Goal: Information Seeking & Learning: Learn about a topic

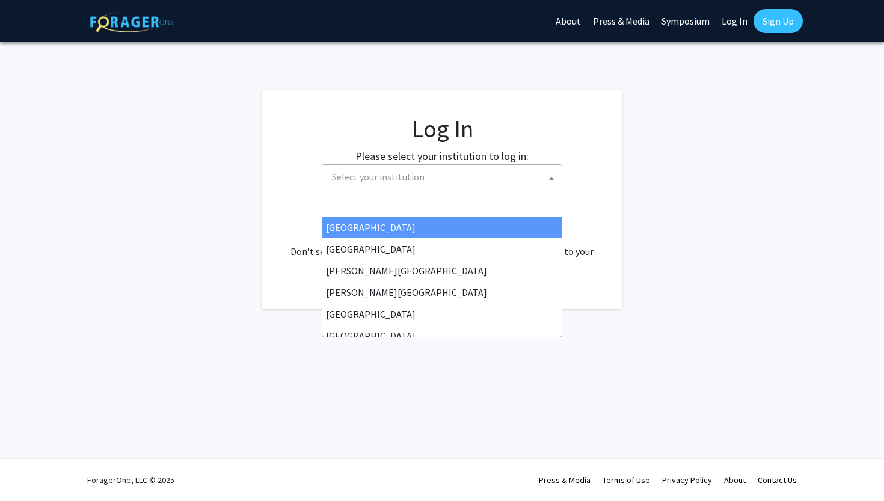
click at [441, 174] on span "Select your institution" at bounding box center [444, 177] width 234 height 25
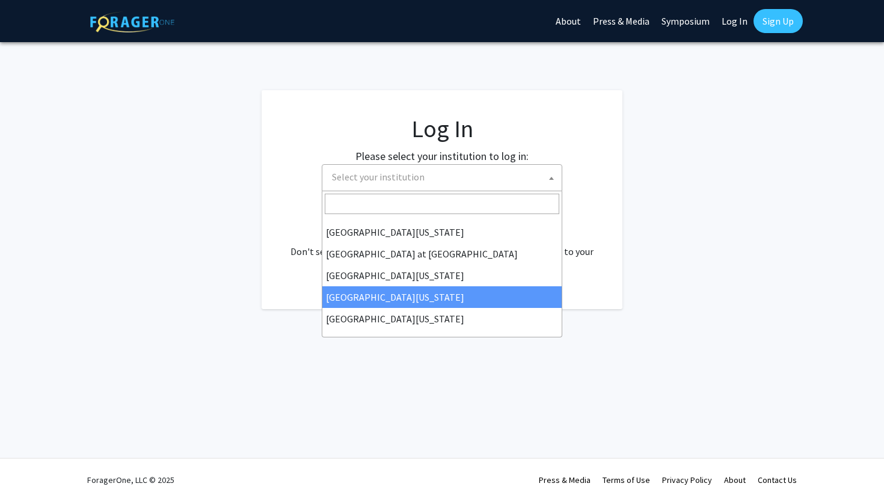
select select "31"
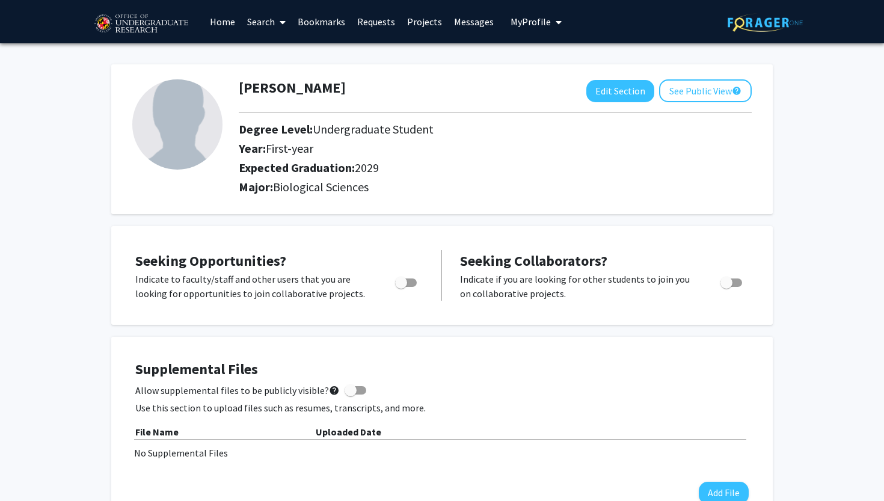
click at [278, 22] on span at bounding box center [280, 22] width 11 height 42
click at [292, 50] on span "Faculty/Staff" at bounding box center [285, 55] width 88 height 24
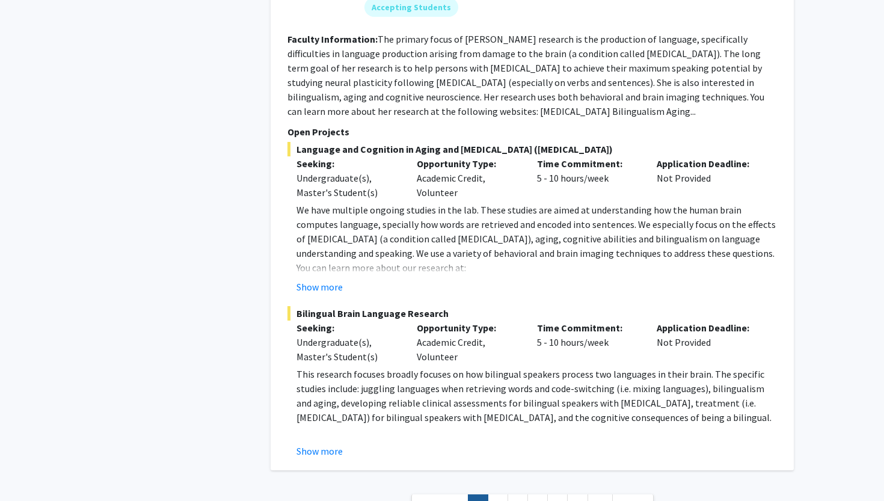
scroll to position [5829, 0]
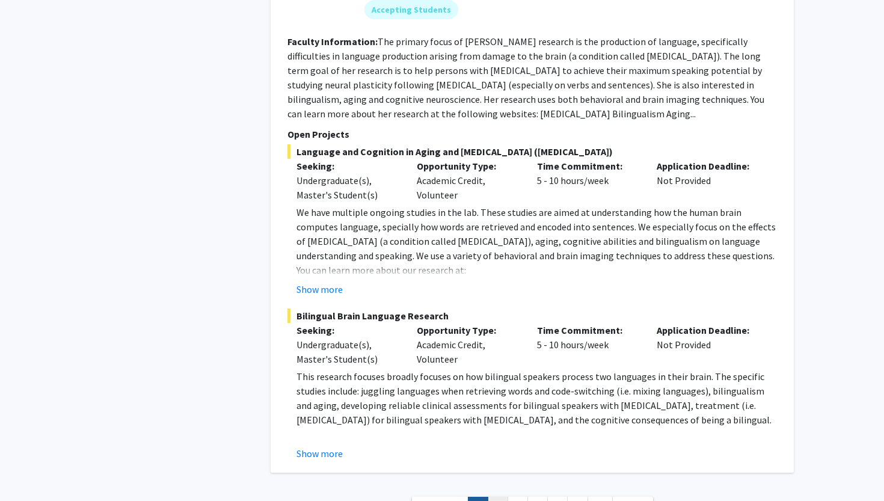
click at [491, 497] on link "2" at bounding box center [498, 507] width 20 height 21
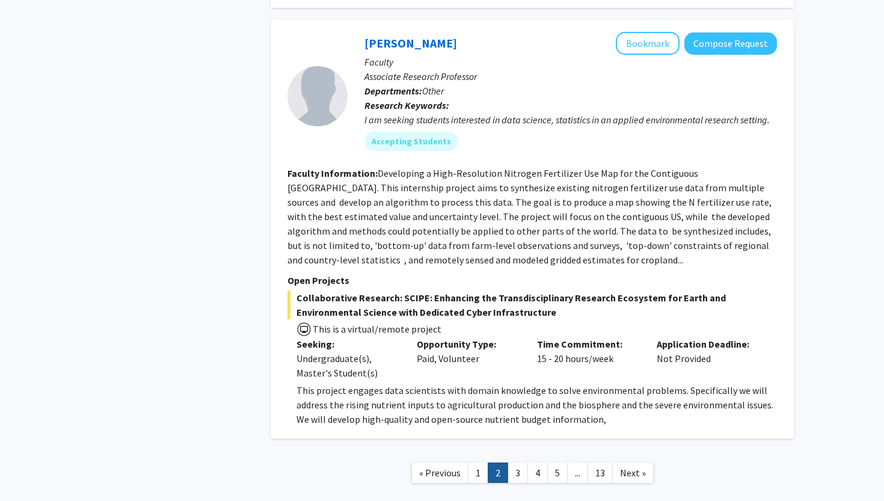
scroll to position [4146, 0]
click at [512, 463] on link "3" at bounding box center [517, 473] width 20 height 21
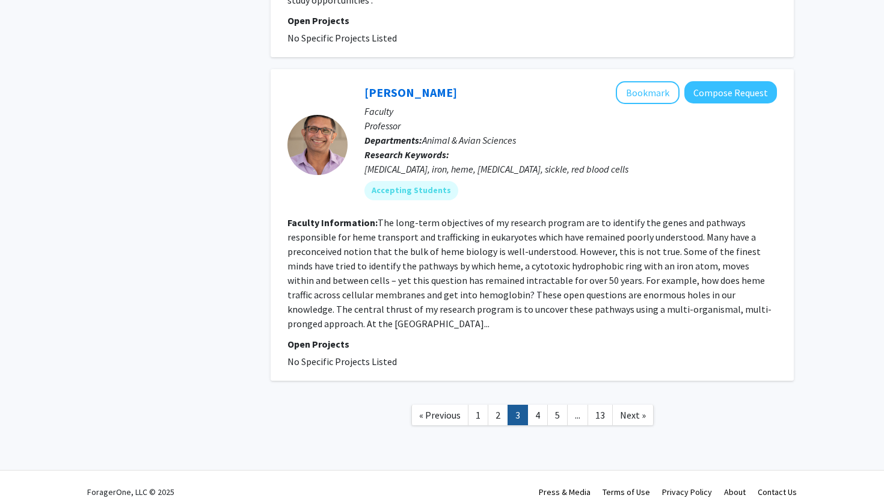
scroll to position [3078, 0]
click at [536, 405] on link "4" at bounding box center [537, 415] width 20 height 21
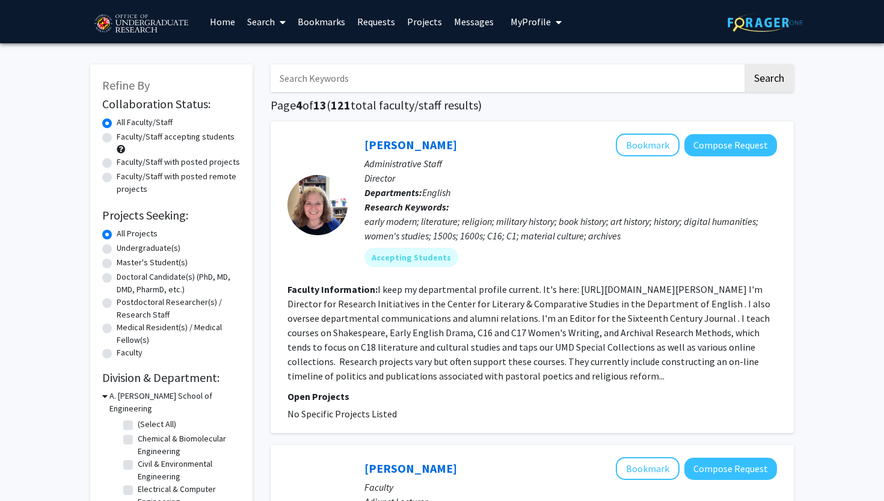
click at [474, 89] on input "Search Keywords" at bounding box center [507, 78] width 472 height 28
click at [284, 27] on icon at bounding box center [283, 22] width 6 height 10
click at [315, 75] on link "Students" at bounding box center [289, 79] width 96 height 18
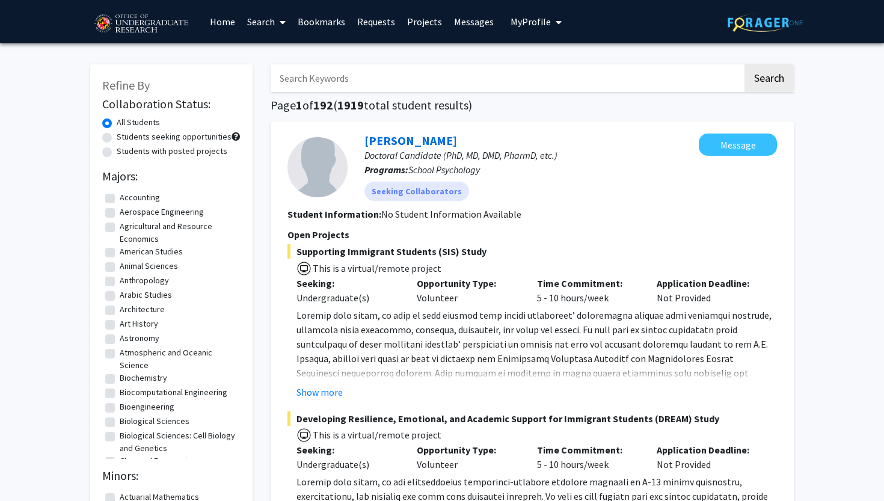
click at [265, 20] on link "Search" at bounding box center [266, 22] width 51 height 42
click at [290, 60] on span "Faculty/Staff" at bounding box center [285, 55] width 88 height 24
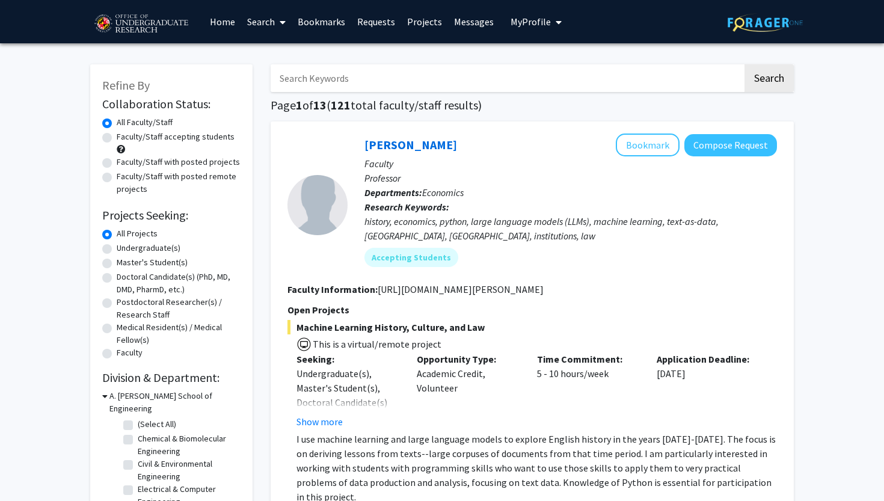
click at [217, 17] on link "Home" at bounding box center [222, 22] width 37 height 42
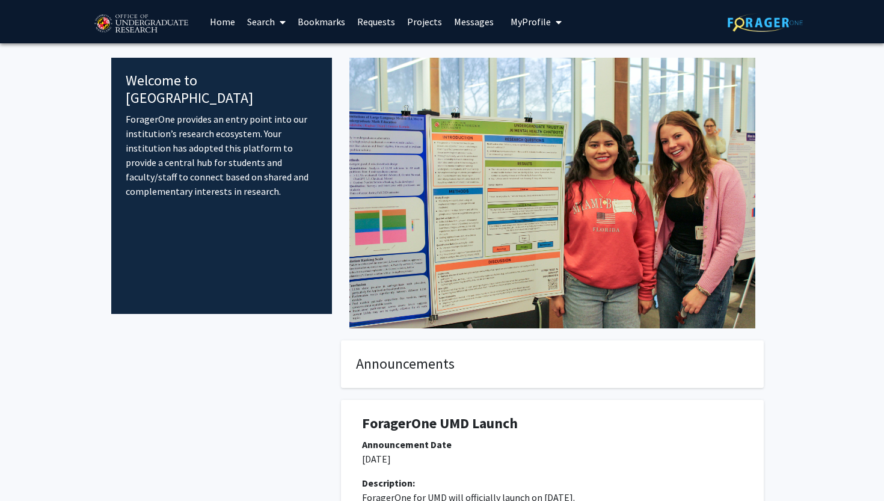
click at [276, 19] on span at bounding box center [280, 22] width 11 height 42
click at [292, 53] on span "Faculty/Staff" at bounding box center [285, 55] width 88 height 24
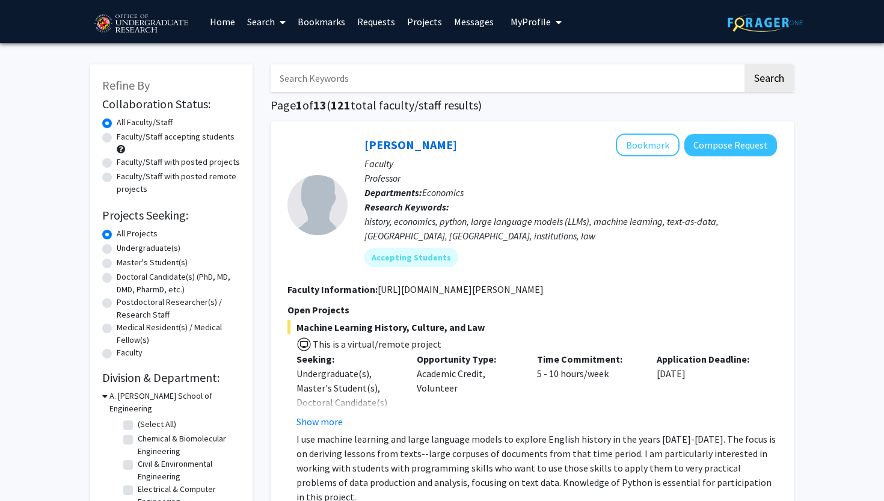
click at [117, 332] on label "Medical Resident(s) / Medical Fellow(s)" at bounding box center [179, 333] width 124 height 25
click at [117, 329] on input "Medical Resident(s) / Medical Fellow(s)" at bounding box center [121, 325] width 8 height 8
radio input "true"
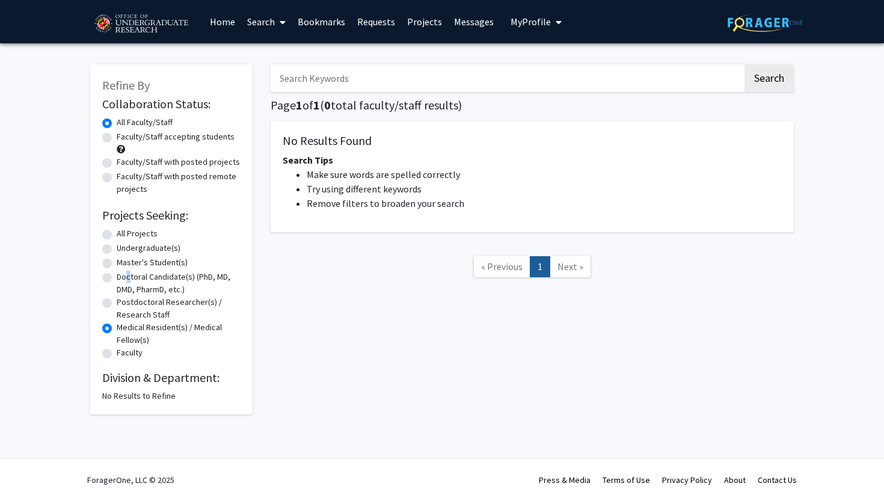
click at [117, 280] on label "Doctoral Candidate(s) (PhD, MD, DMD, PharmD, etc.)" at bounding box center [179, 283] width 124 height 25
click at [117, 278] on input "Doctoral Candidate(s) (PhD, MD, DMD, PharmD, etc.)" at bounding box center [121, 275] width 8 height 8
radio input "true"
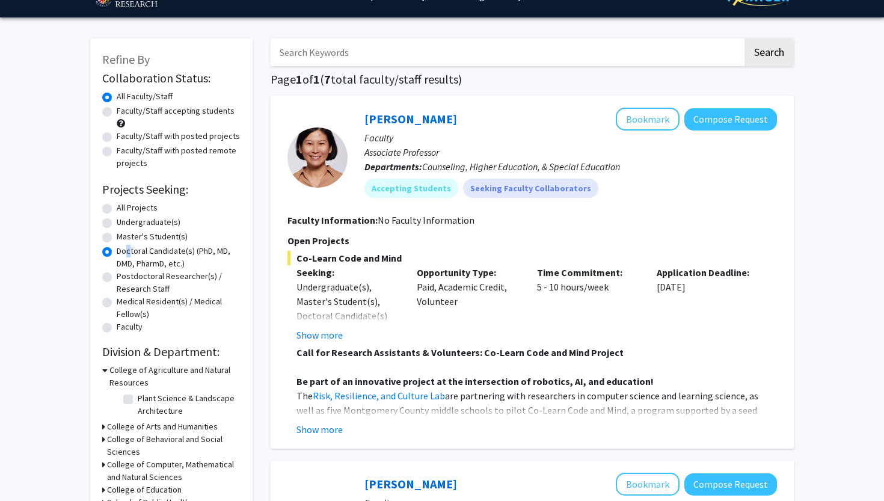
scroll to position [29, 0]
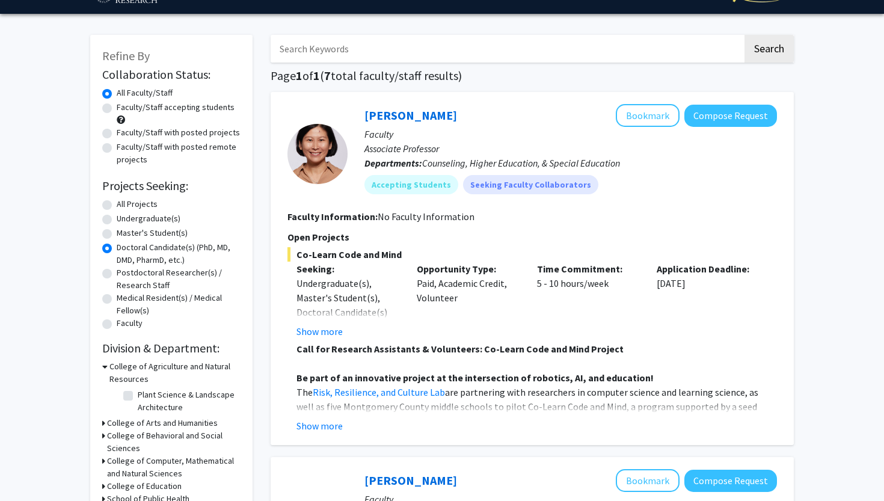
click at [117, 222] on label "Undergraduate(s)" at bounding box center [149, 218] width 64 height 13
click at [117, 220] on input "Undergraduate(s)" at bounding box center [121, 216] width 8 height 8
radio input "true"
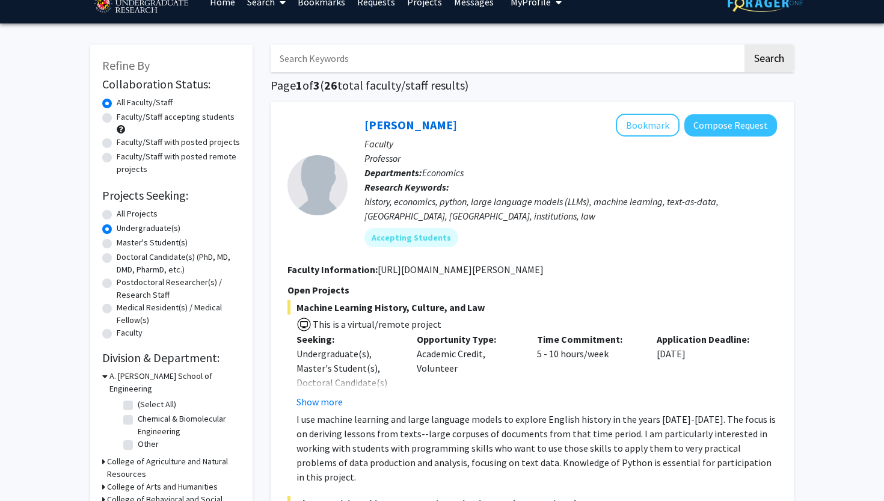
scroll to position [20, 0]
click at [117, 121] on label "Faculty/Staff accepting students" at bounding box center [176, 117] width 118 height 13
click at [117, 118] on input "Faculty/Staff accepting students" at bounding box center [121, 115] width 8 height 8
radio input "true"
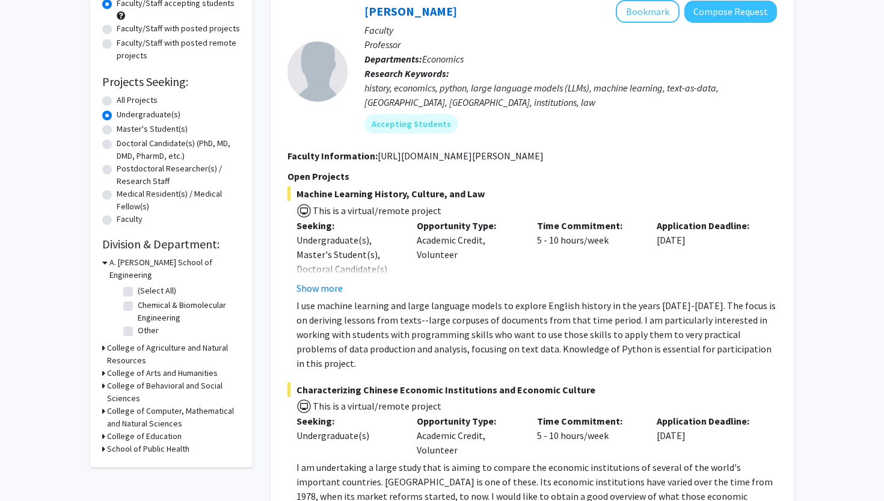
scroll to position [136, 0]
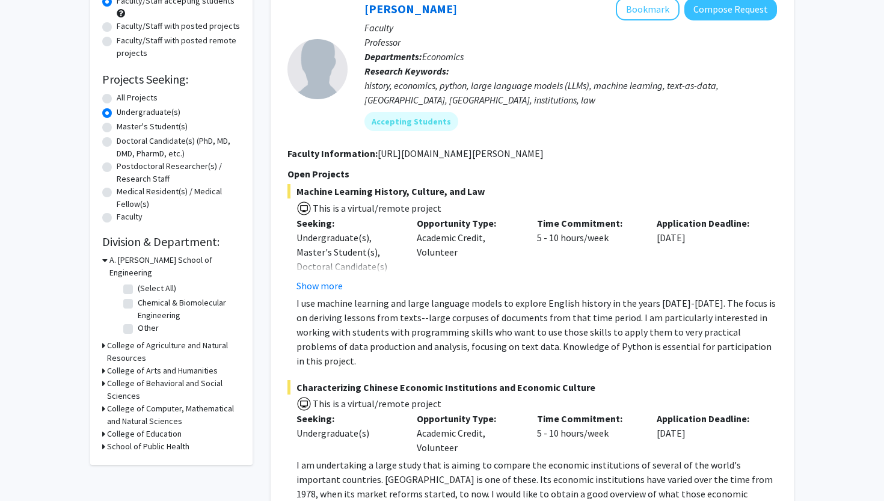
click at [138, 296] on label "Chemical & Biomolecular Engineering" at bounding box center [188, 308] width 100 height 25
click at [138, 296] on input "Chemical & Biomolecular Engineering" at bounding box center [142, 300] width 8 height 8
checkbox input "true"
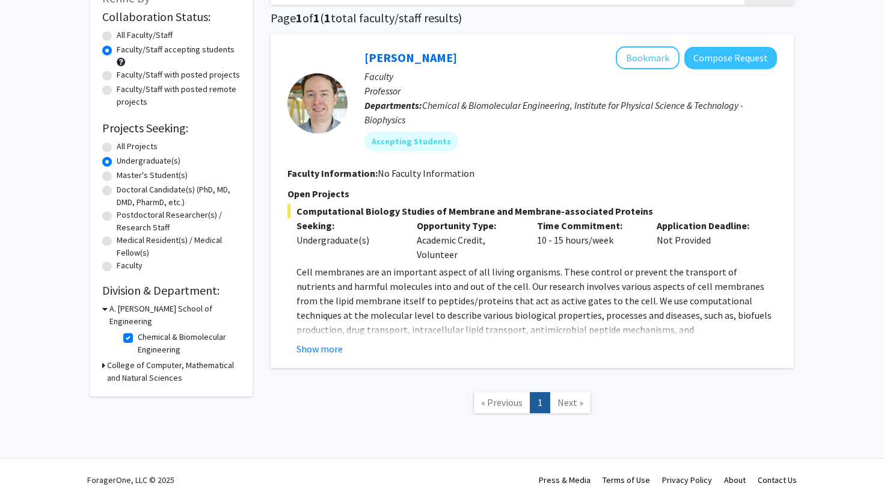
scroll to position [88, 0]
click at [106, 359] on div "College of Computer, Mathematical and Natural Sciences" at bounding box center [171, 371] width 138 height 25
click at [105, 359] on icon at bounding box center [103, 365] width 3 height 13
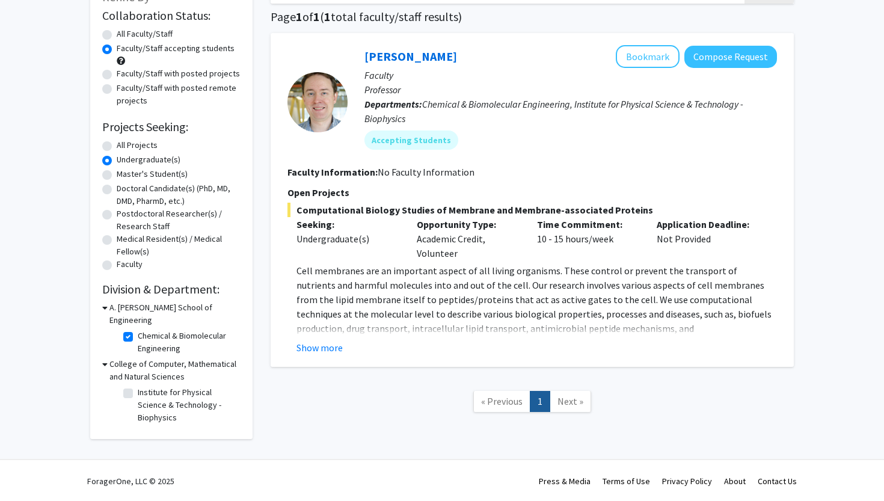
click at [132, 388] on fg-checkbox "Institute for Physical Science & Technology - Biophysics Institute for Physical…" at bounding box center [180, 405] width 114 height 38
click at [138, 386] on label "Institute for Physical Science & Technology - Biophysics" at bounding box center [188, 405] width 100 height 38
click at [138, 386] on input "Institute for Physical Science & Technology - Biophysics" at bounding box center [142, 390] width 8 height 8
checkbox input "true"
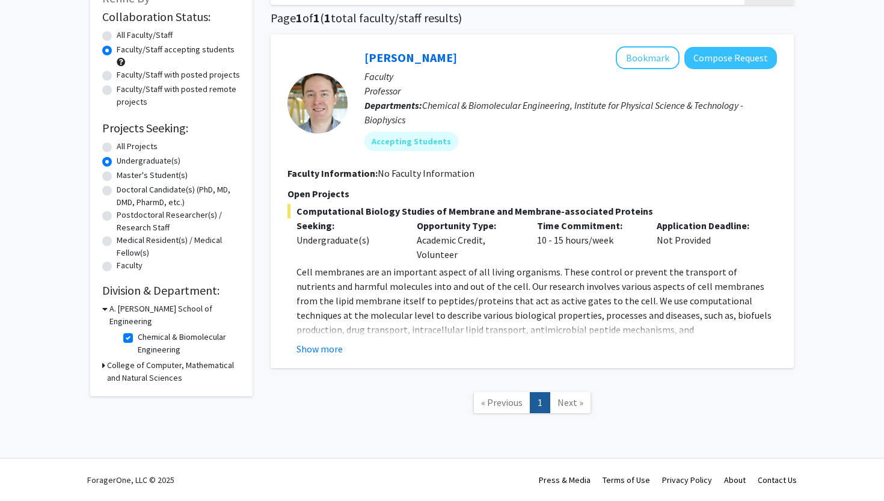
scroll to position [88, 0]
click at [150, 359] on h3 "College of Computer, Mathematical and Natural Sciences" at bounding box center [173, 371] width 133 height 25
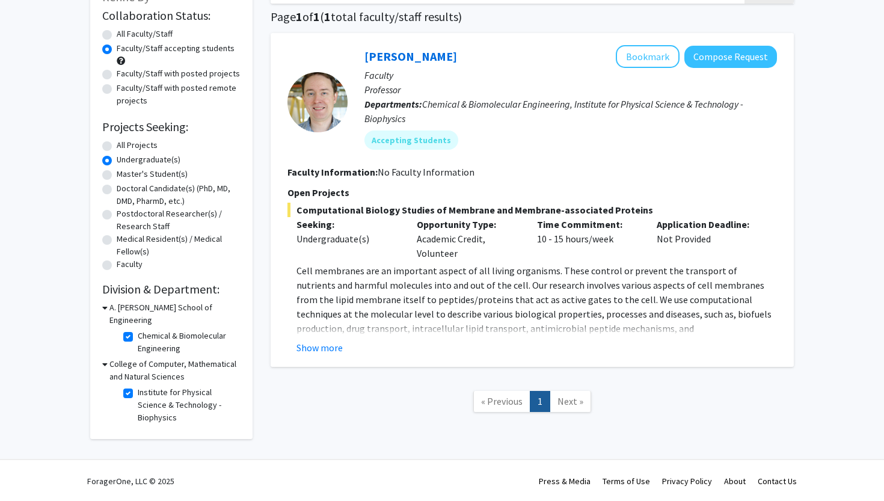
click at [155, 329] on label "Chemical & Biomolecular Engineering" at bounding box center [188, 341] width 100 height 25
click at [146, 329] on input "Chemical & Biomolecular Engineering" at bounding box center [142, 333] width 8 height 8
checkbox input "false"
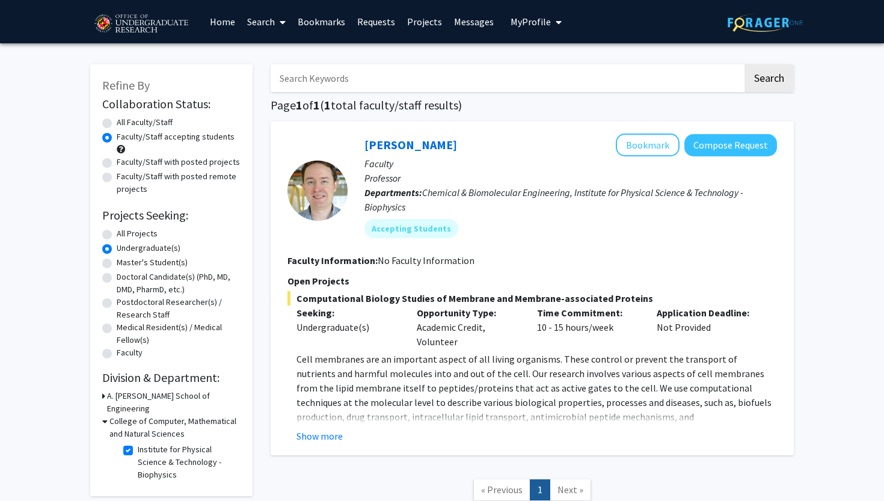
click at [138, 443] on label "Institute for Physical Science & Technology - Biophysics" at bounding box center [188, 462] width 100 height 38
click at [138, 443] on input "Institute for Physical Science & Technology - Biophysics" at bounding box center [142, 447] width 8 height 8
checkbox input "false"
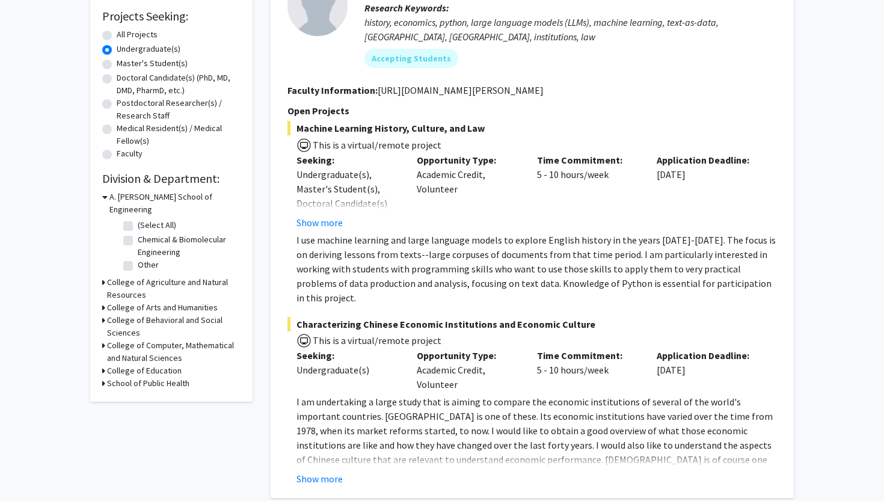
scroll to position [200, 0]
click at [144, 376] on h3 "School of Public Health" at bounding box center [148, 382] width 82 height 13
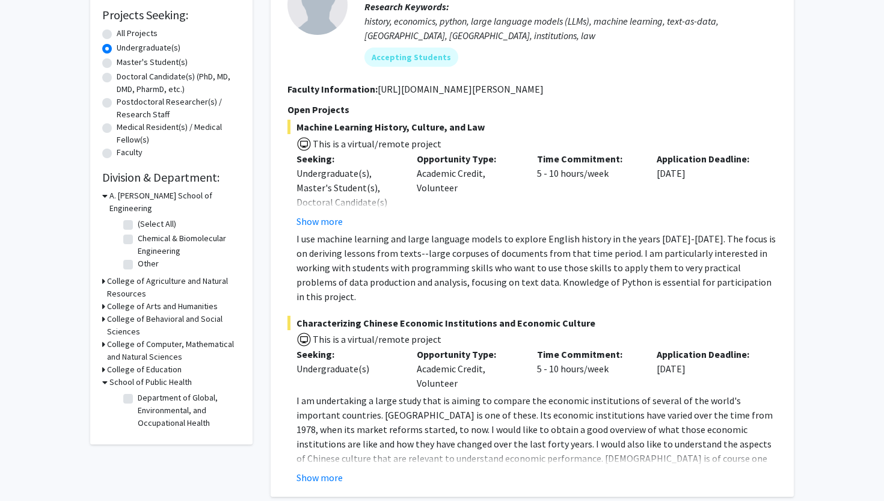
click at [138, 391] on label "Department of Global, Environmental, and Occupational Health" at bounding box center [188, 410] width 100 height 38
click at [138, 391] on input "Department of Global, Environmental, and Occupational Health" at bounding box center [142, 395] width 8 height 8
checkbox input "true"
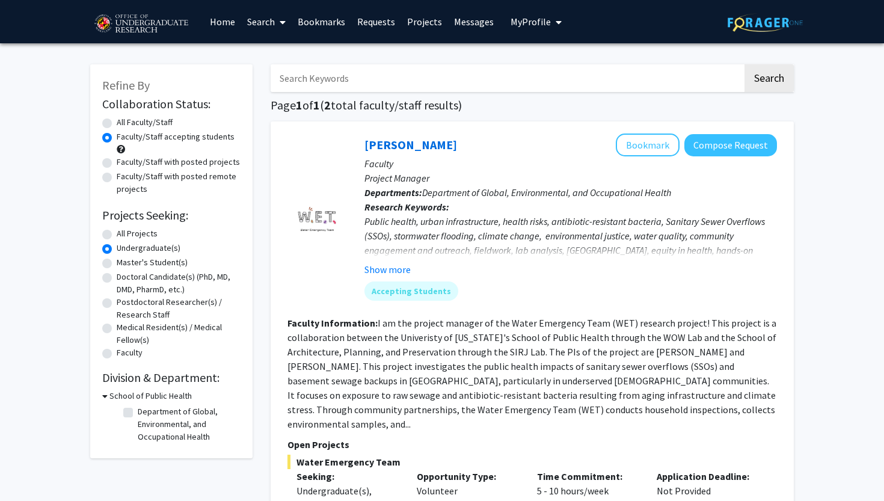
checkbox input "false"
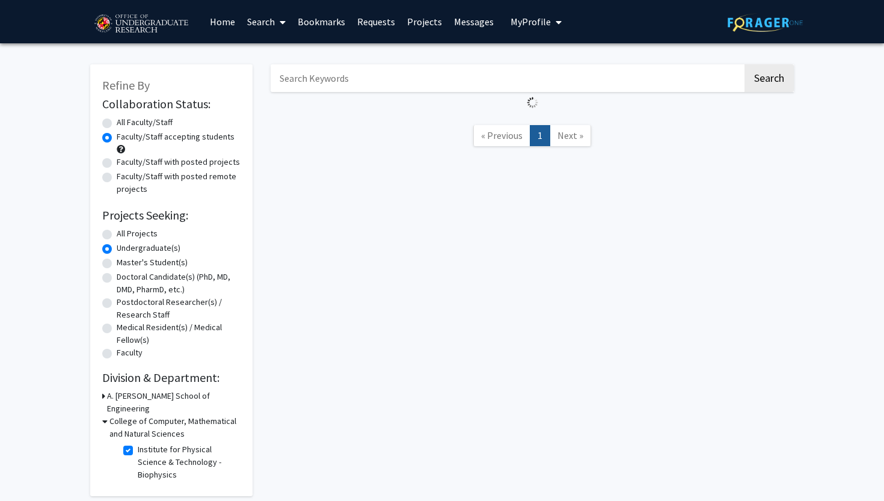
scroll to position [47, 0]
